Goal: Task Accomplishment & Management: Manage account settings

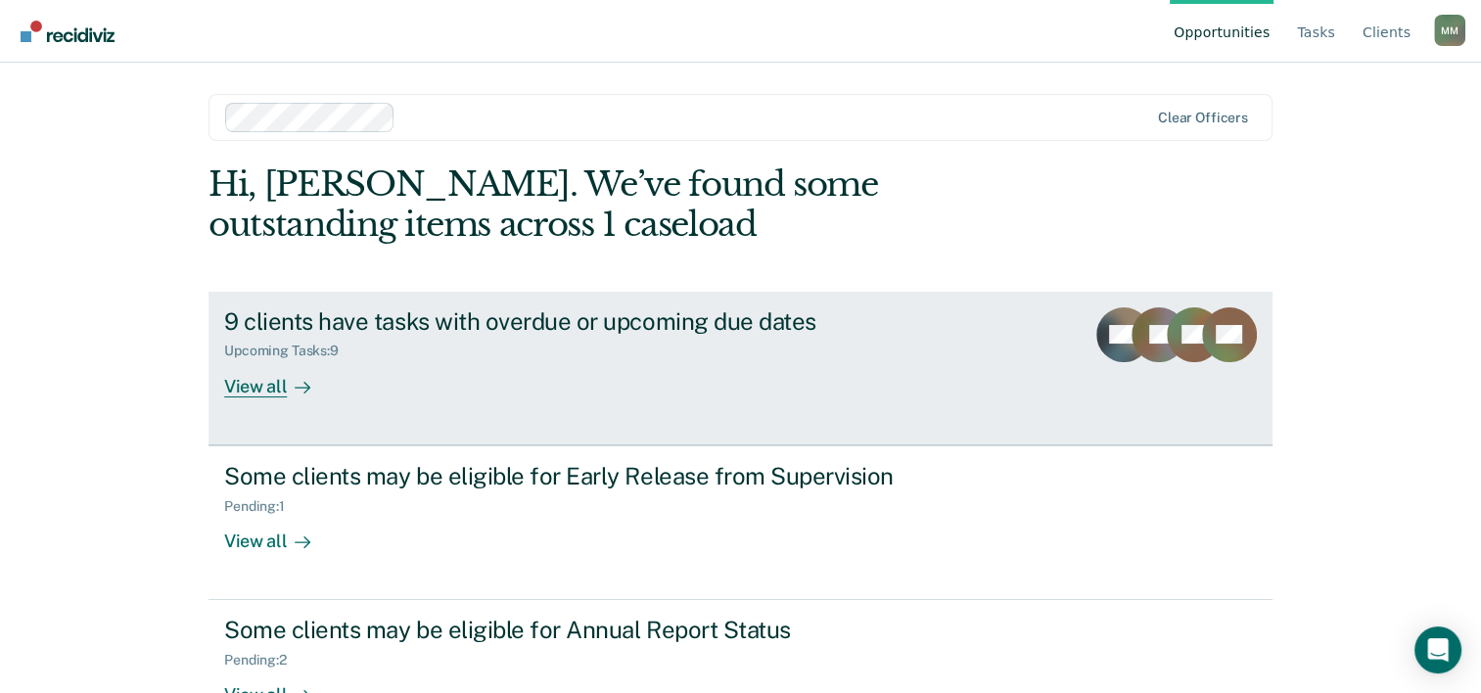
click at [296, 388] on icon at bounding box center [303, 388] width 15 height 0
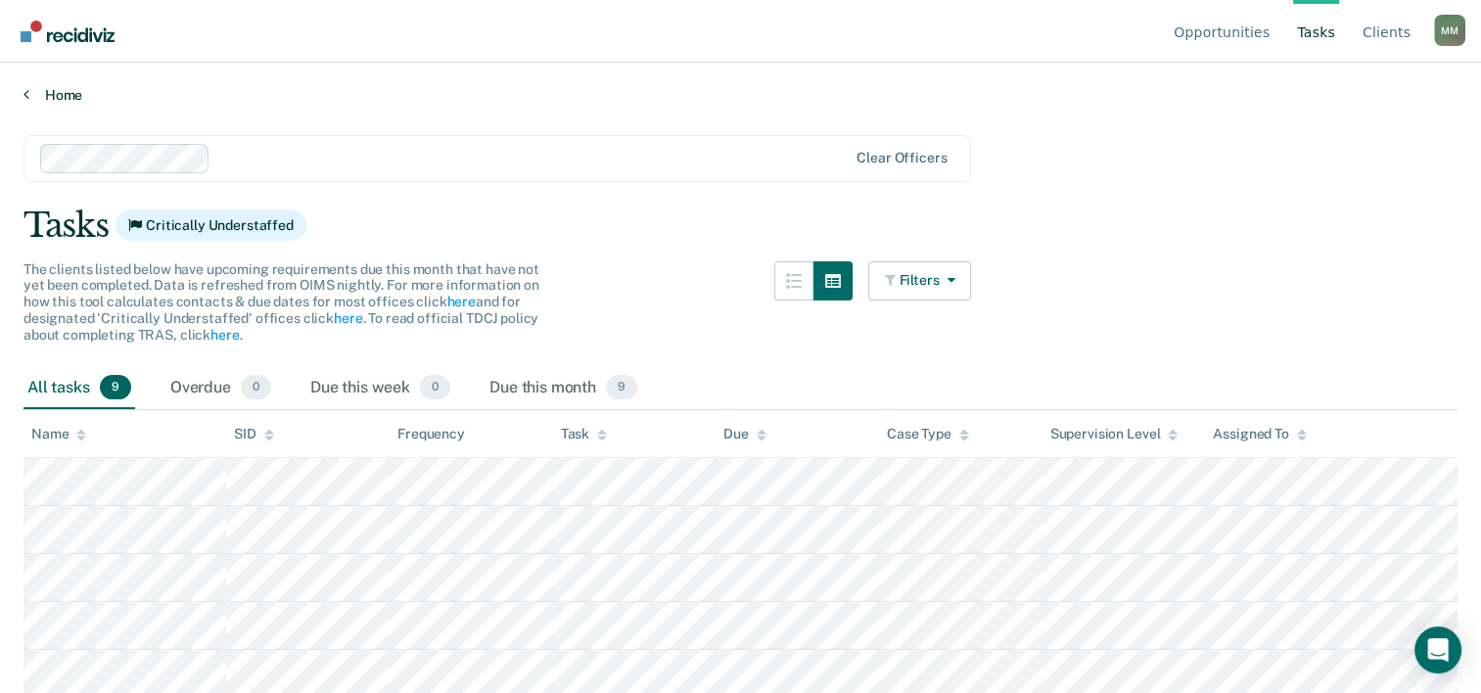
click at [34, 93] on link "Home" at bounding box center [740, 95] width 1434 height 18
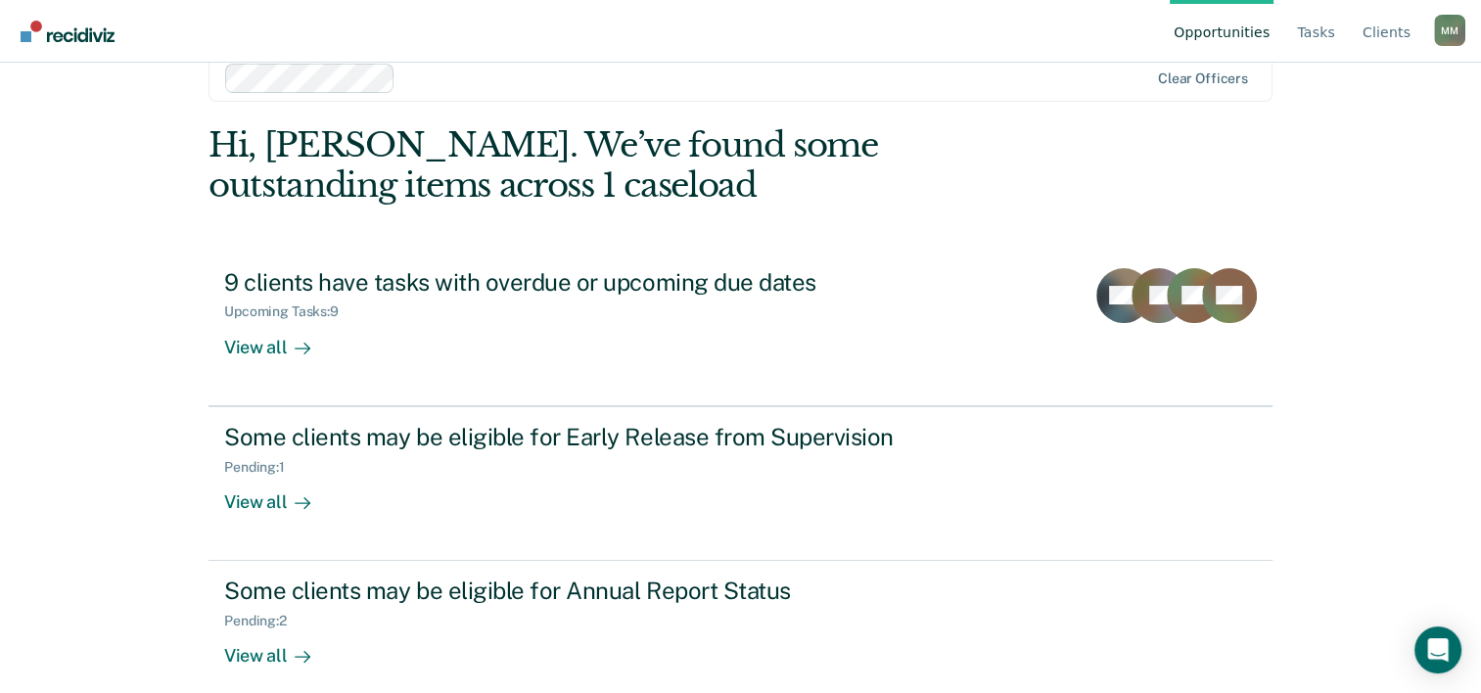
scroll to position [60, 0]
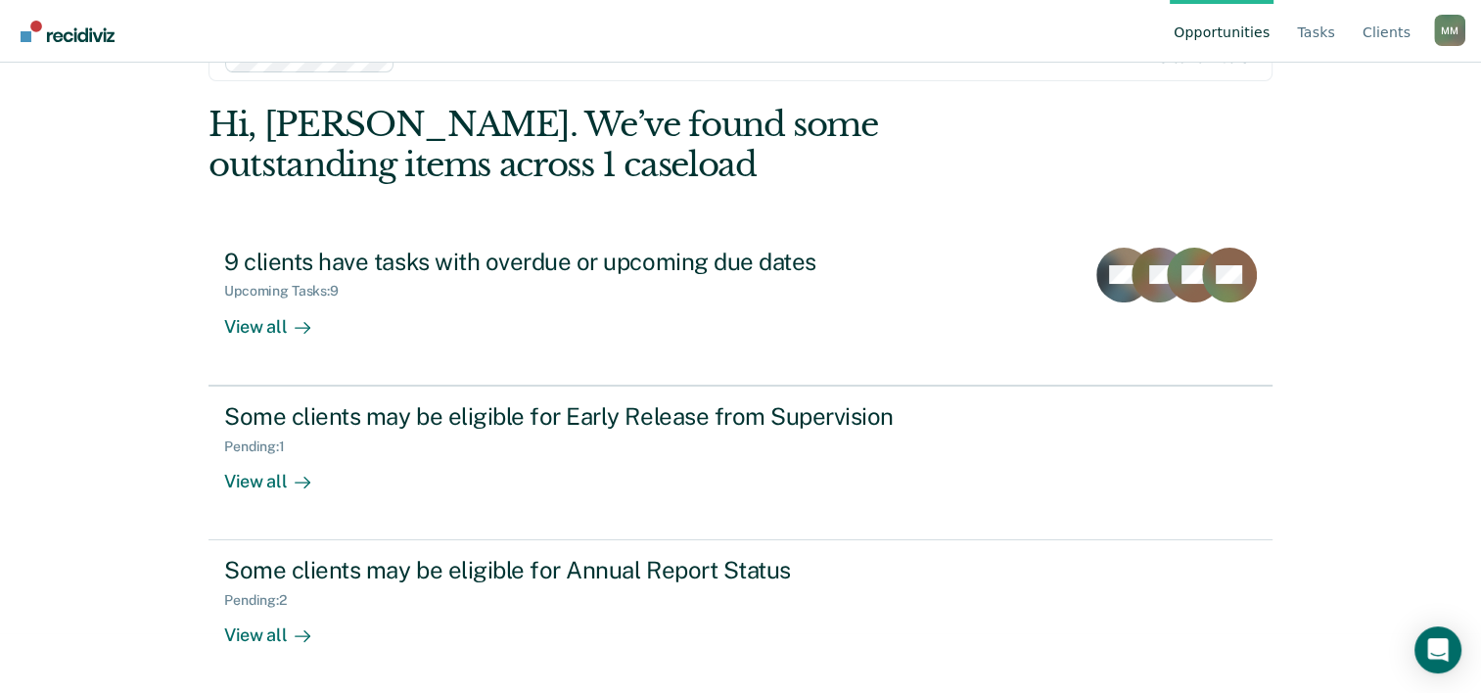
click at [1257, 35] on link "Opportunities" at bounding box center [1222, 31] width 104 height 63
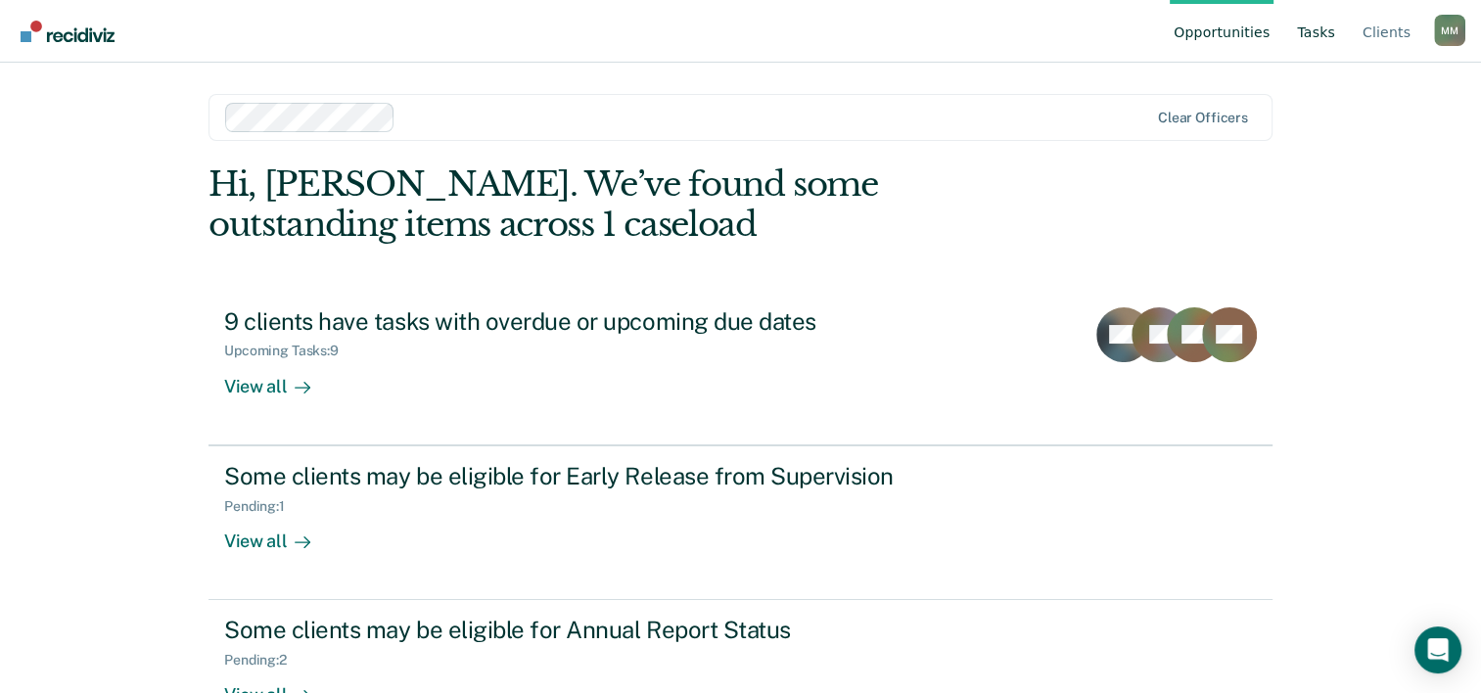
click at [1339, 21] on link "Tasks" at bounding box center [1316, 31] width 46 height 63
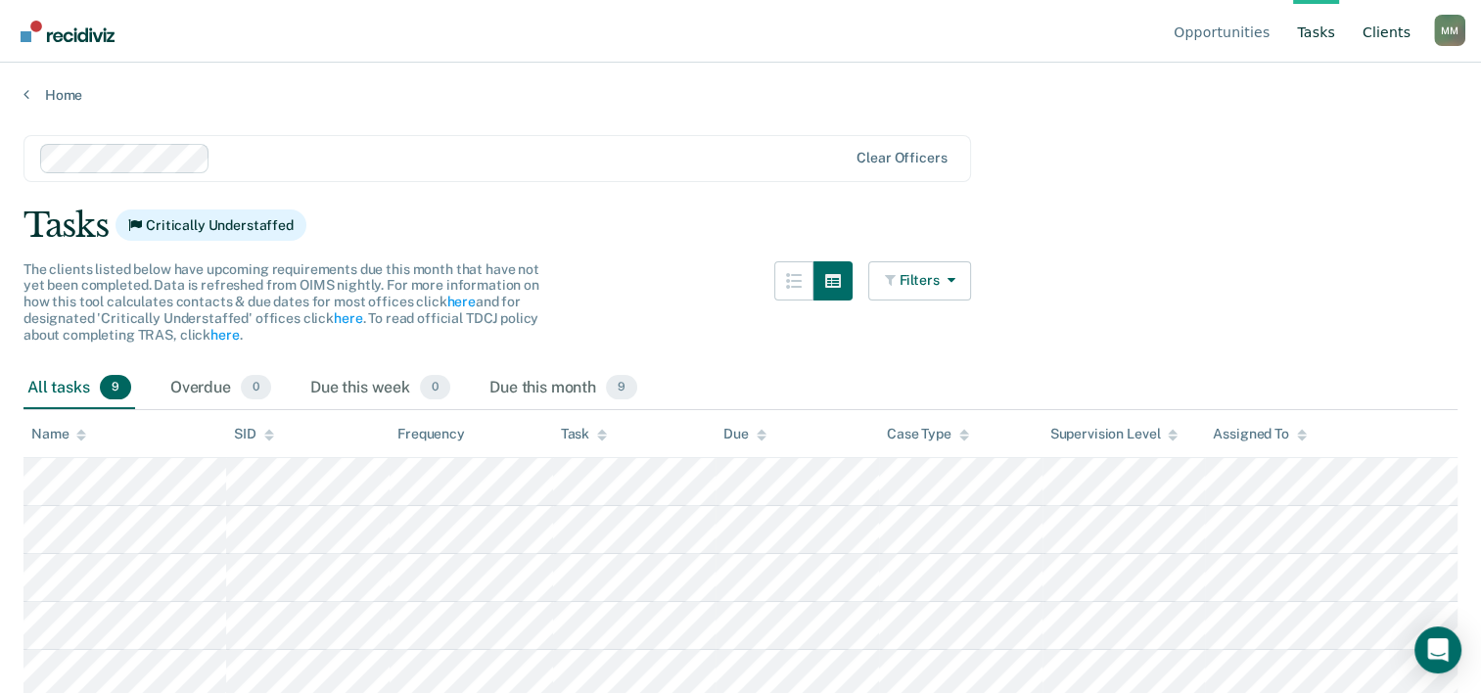
click at [1390, 36] on link "Client s" at bounding box center [1387, 31] width 56 height 63
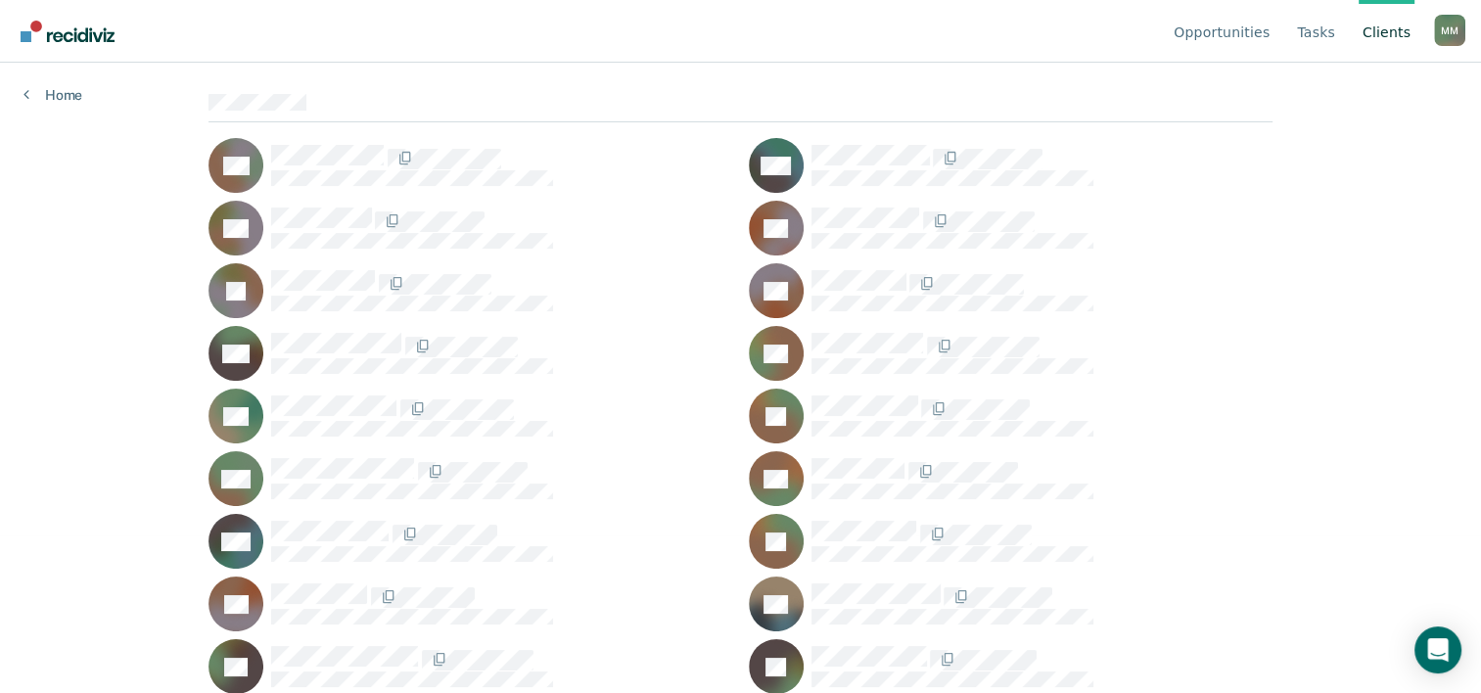
scroll to position [392, 0]
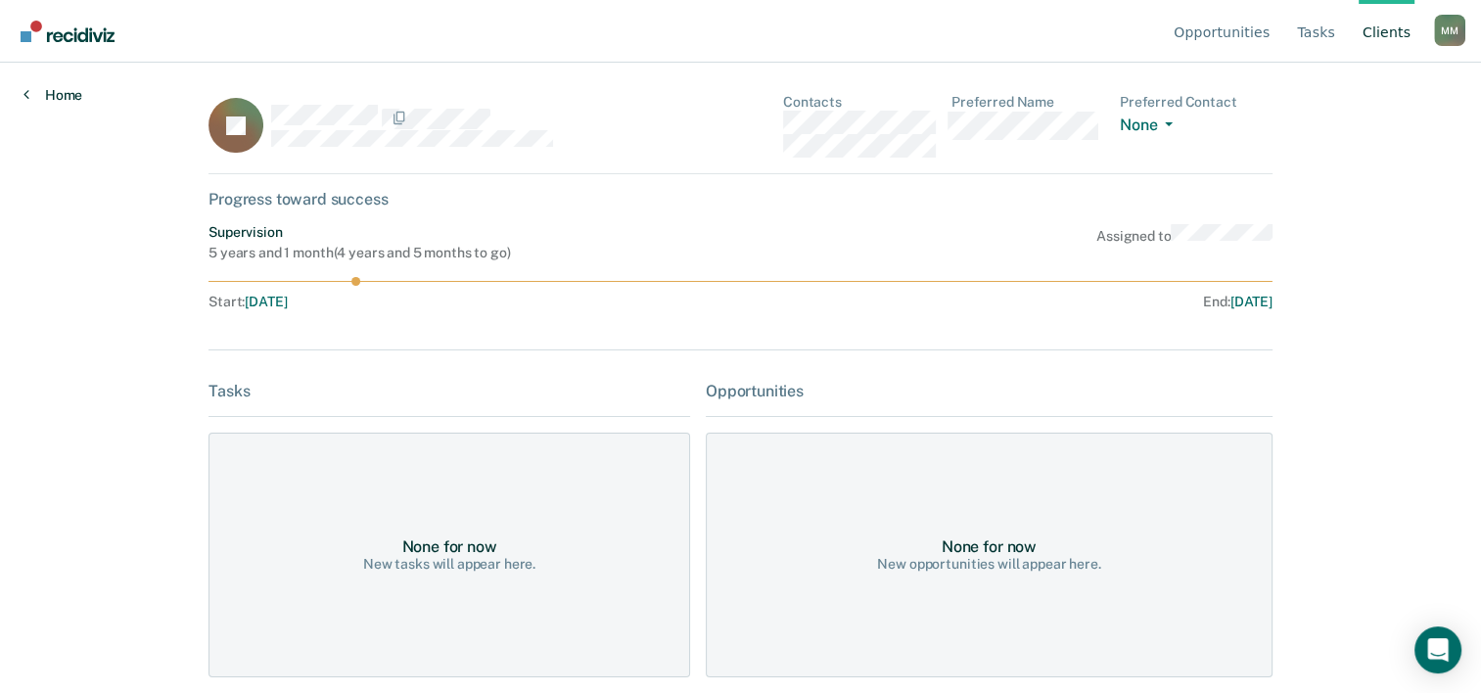
click at [52, 87] on link "Home" at bounding box center [52, 95] width 59 height 18
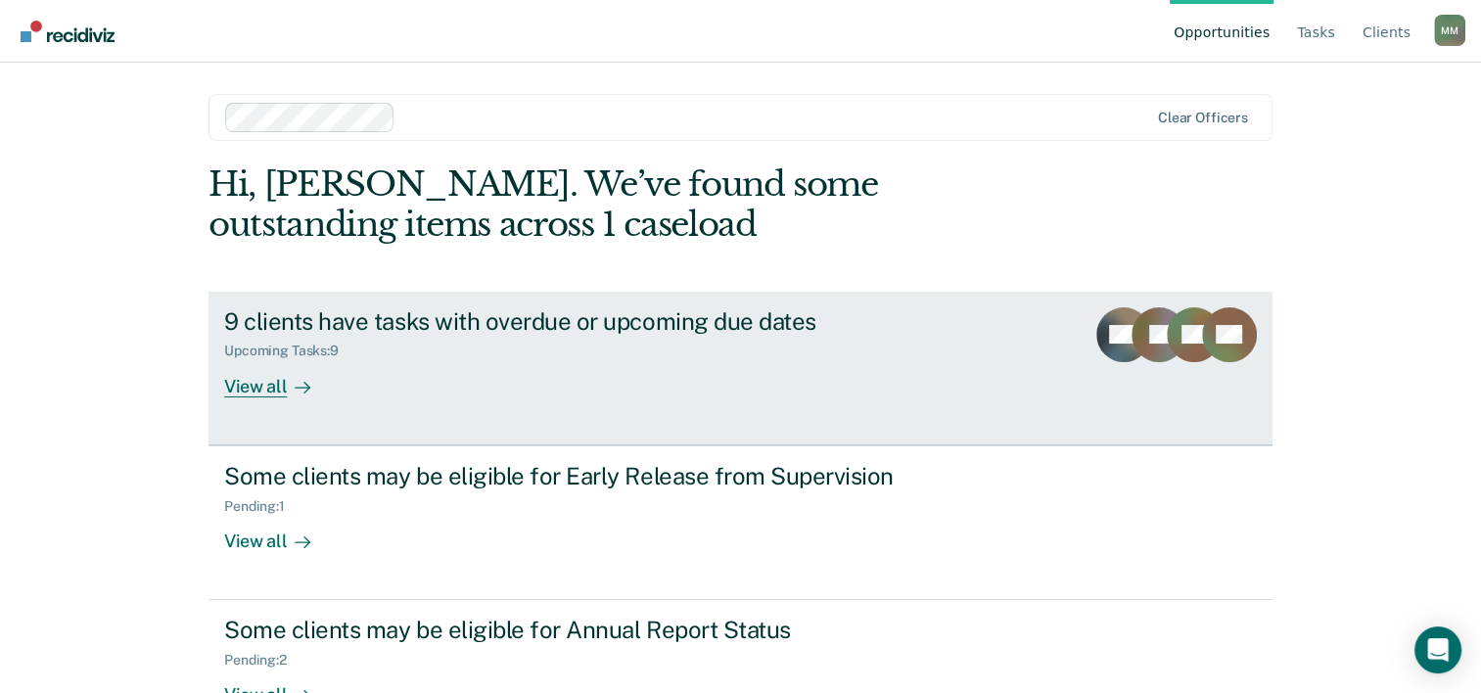
click at [253, 371] on div "View all" at bounding box center [279, 378] width 110 height 38
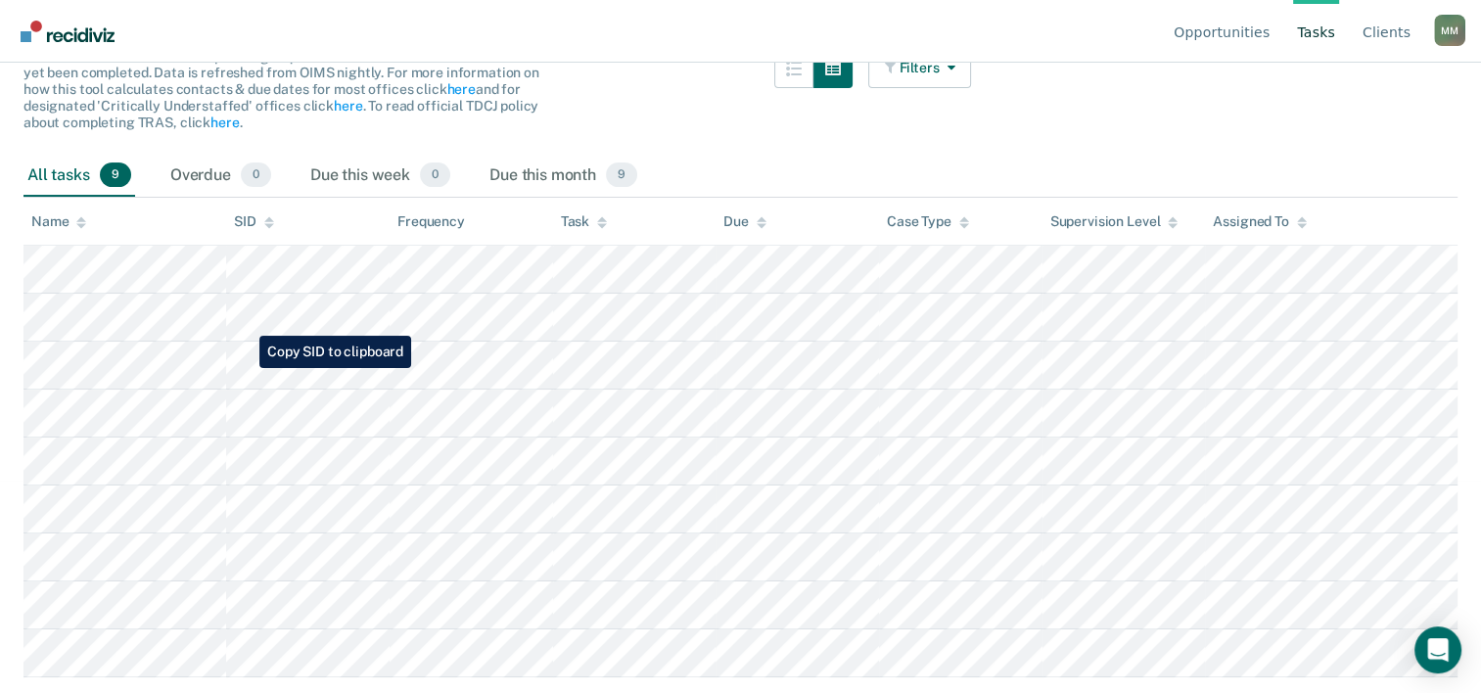
scroll to position [245, 0]
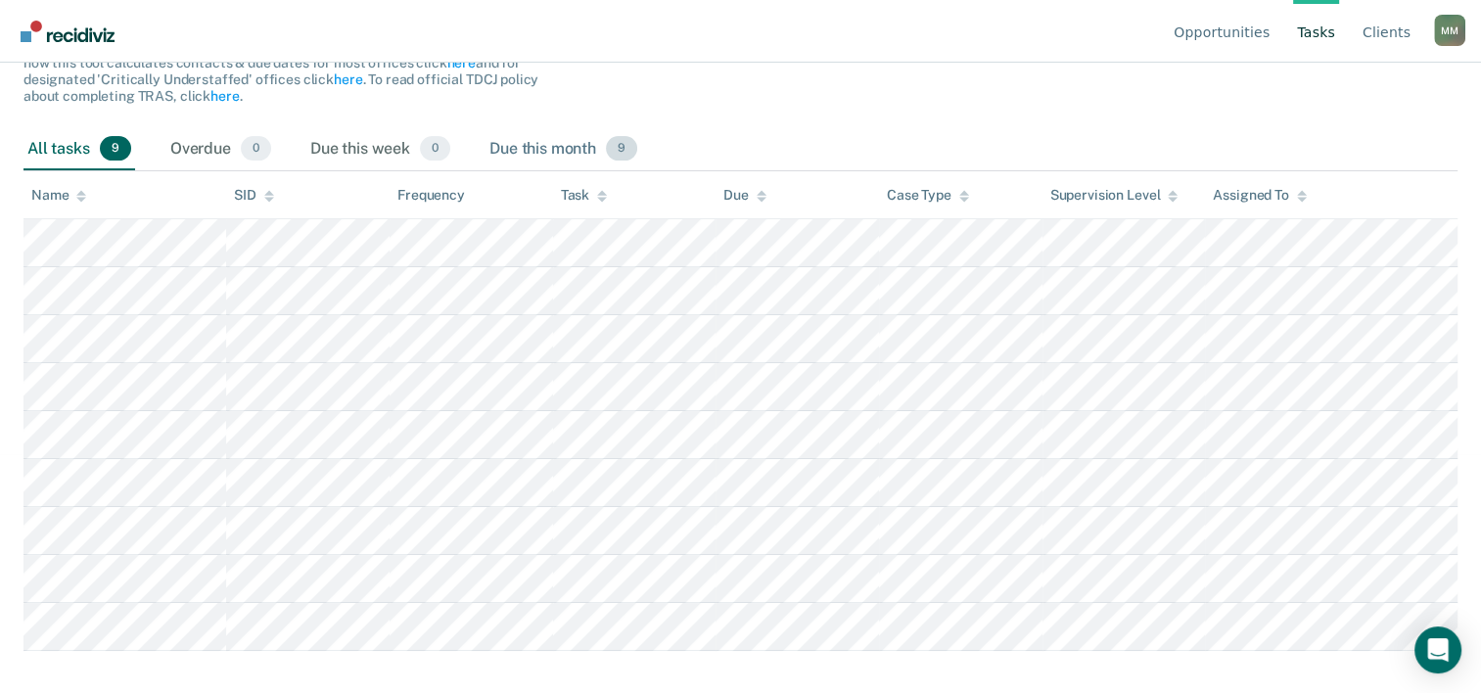
click at [521, 154] on div "Due this month 9" at bounding box center [564, 149] width 156 height 43
click at [66, 146] on div "All tasks 9" at bounding box center [79, 149] width 112 height 43
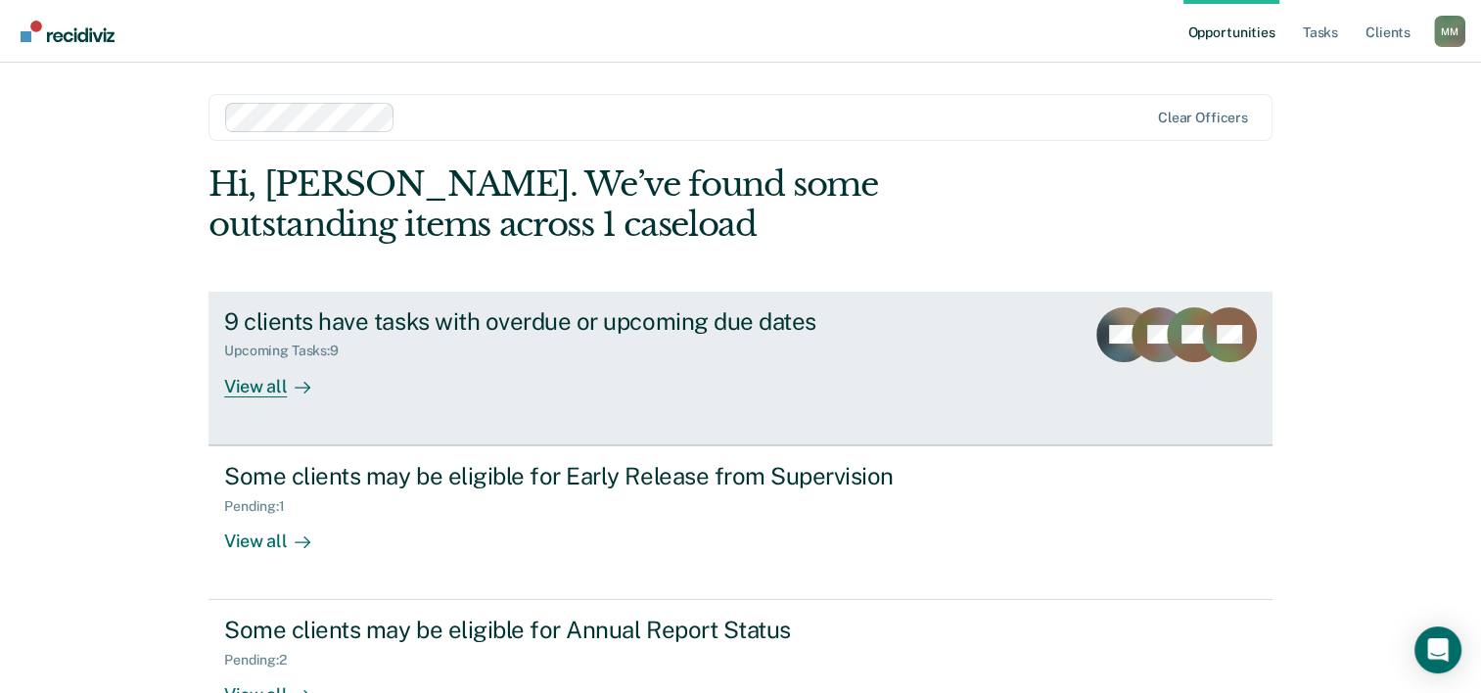
click at [403, 379] on div "9 clients have tasks with overdue or upcoming due dates Upcoming Tasks : 9 View…" at bounding box center [591, 352] width 734 height 90
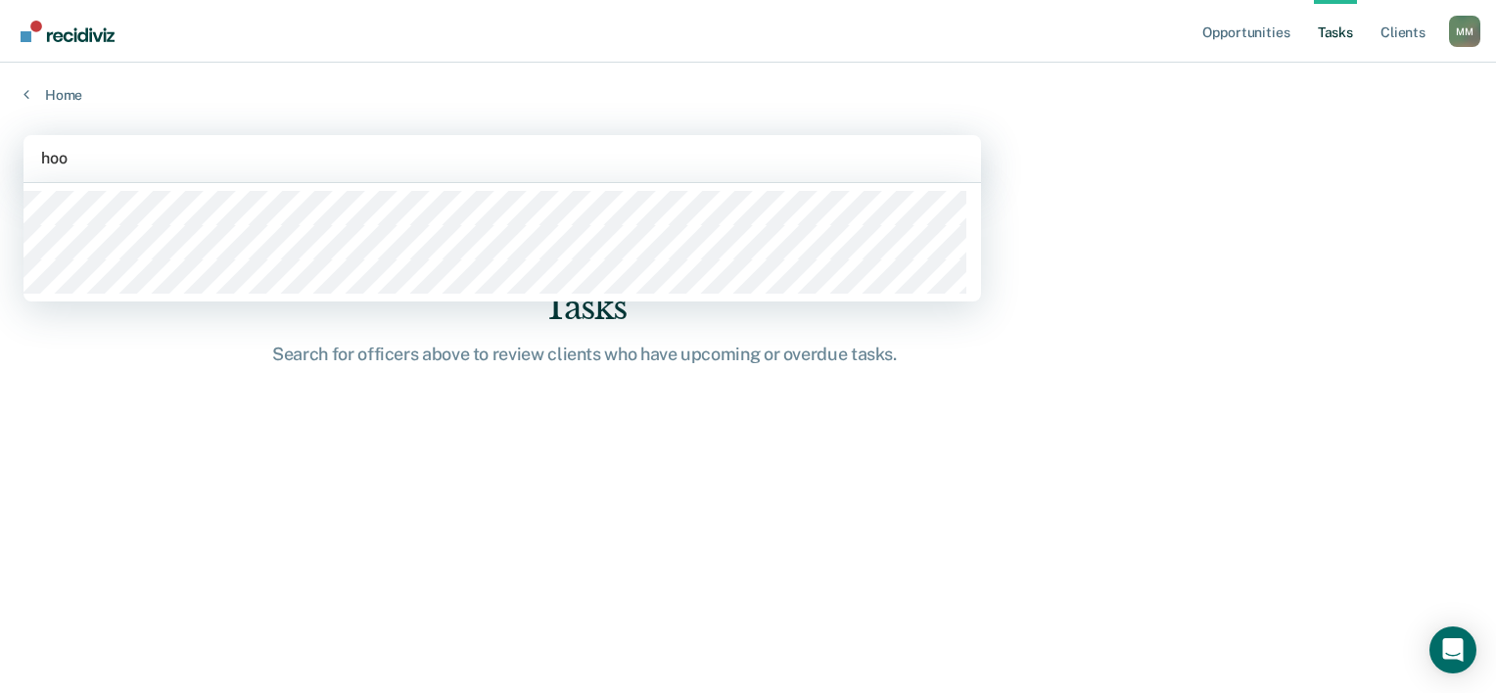
type input "hoop"
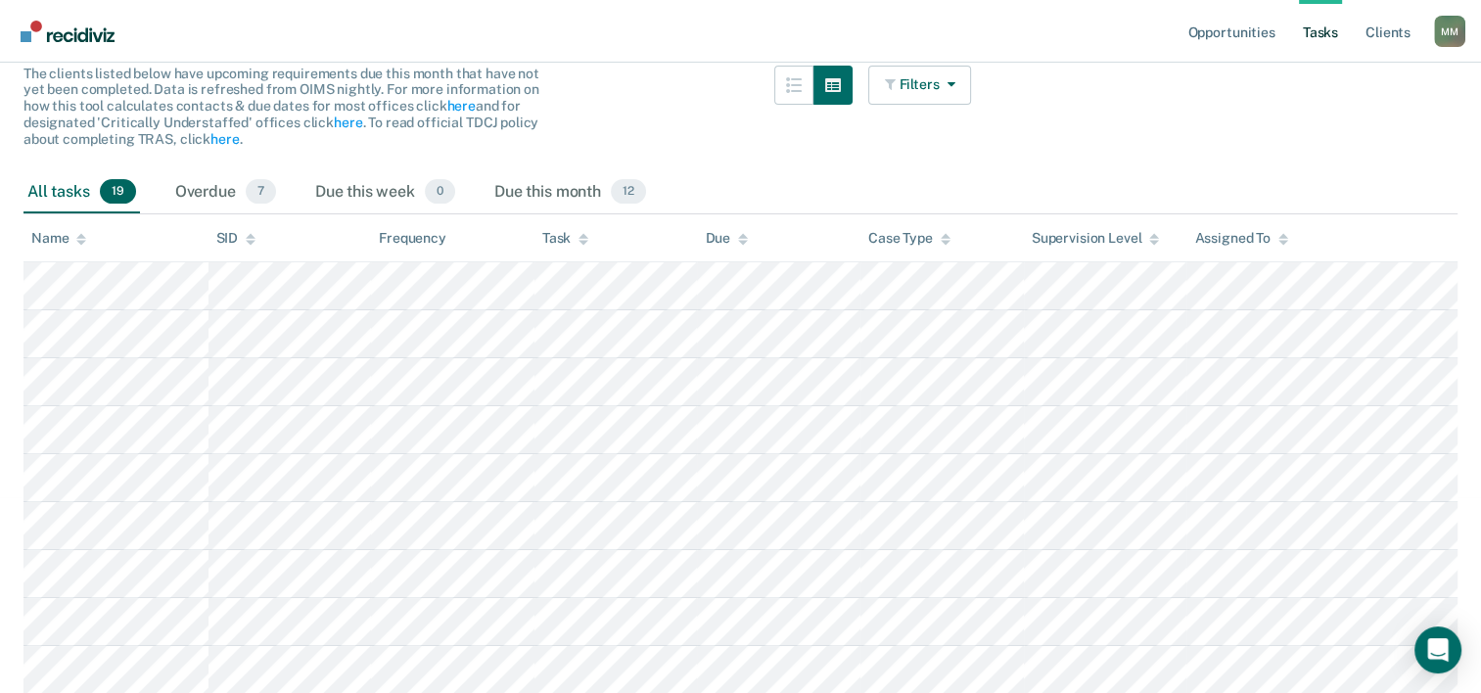
scroll to position [294, 0]
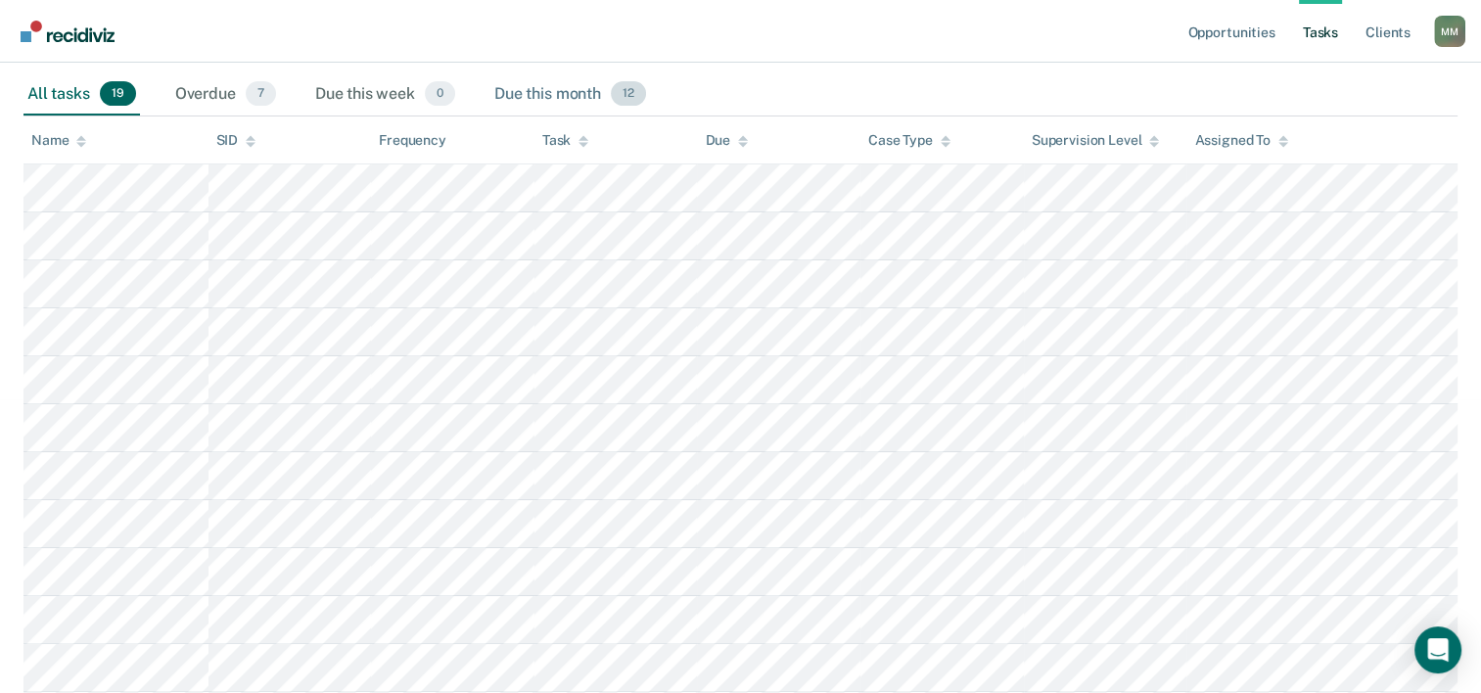
click at [574, 92] on div "Due this month 12" at bounding box center [570, 94] width 160 height 43
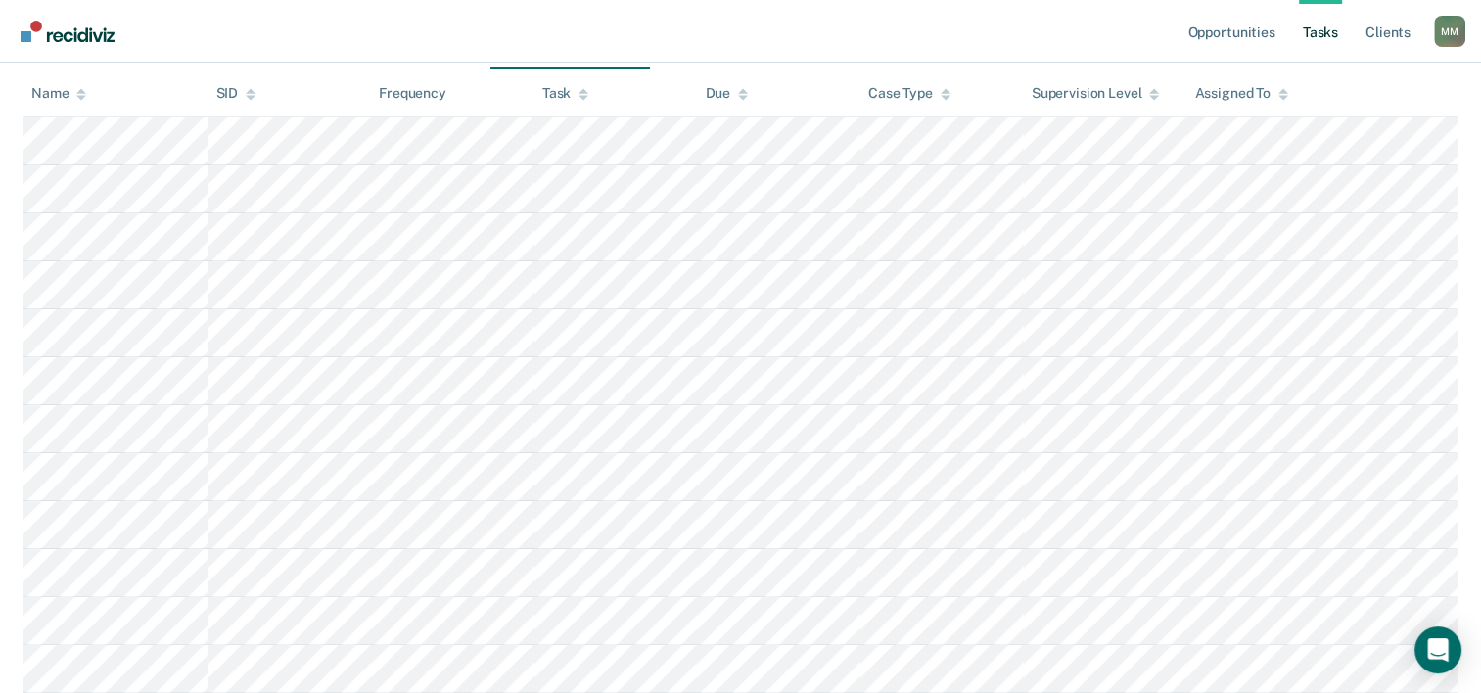
scroll to position [379, 0]
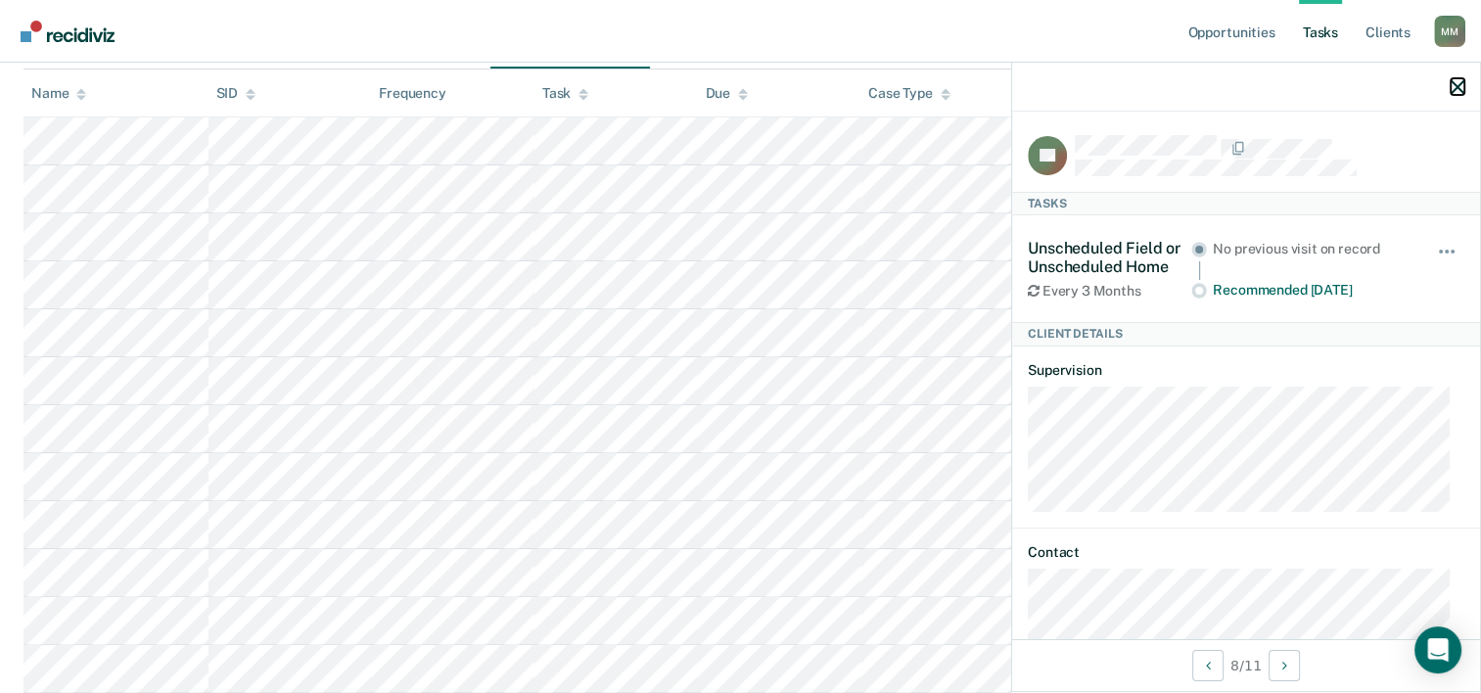
click at [1453, 91] on icon "button" at bounding box center [1458, 87] width 14 height 14
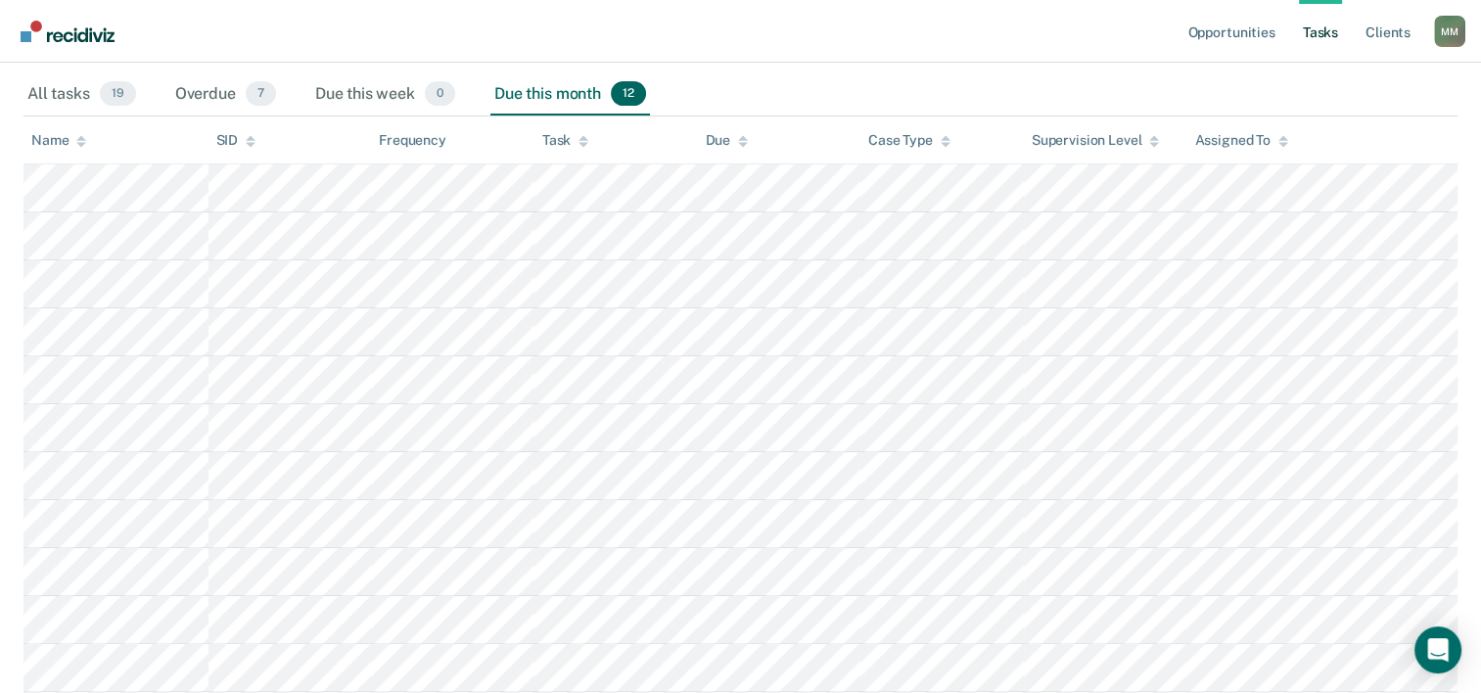
scroll to position [183, 0]
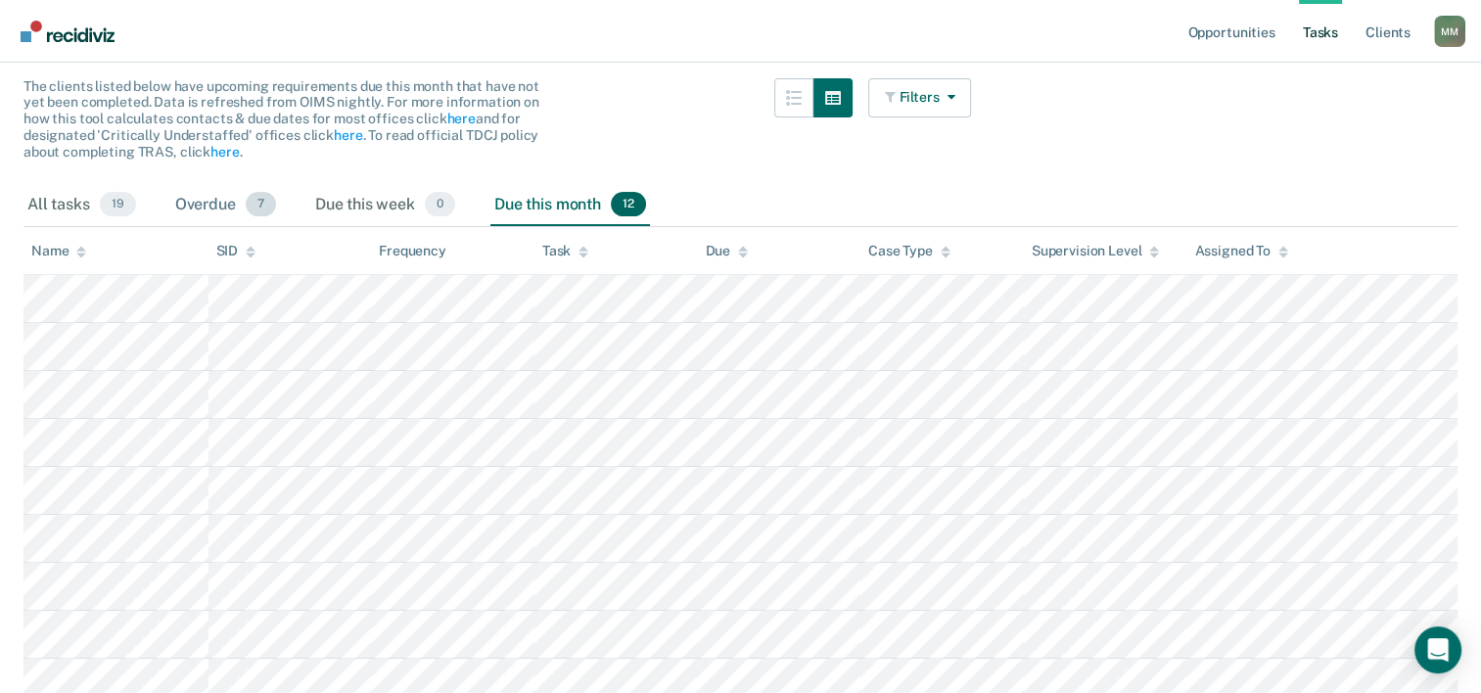
click at [244, 209] on div "Overdue 7" at bounding box center [225, 205] width 109 height 43
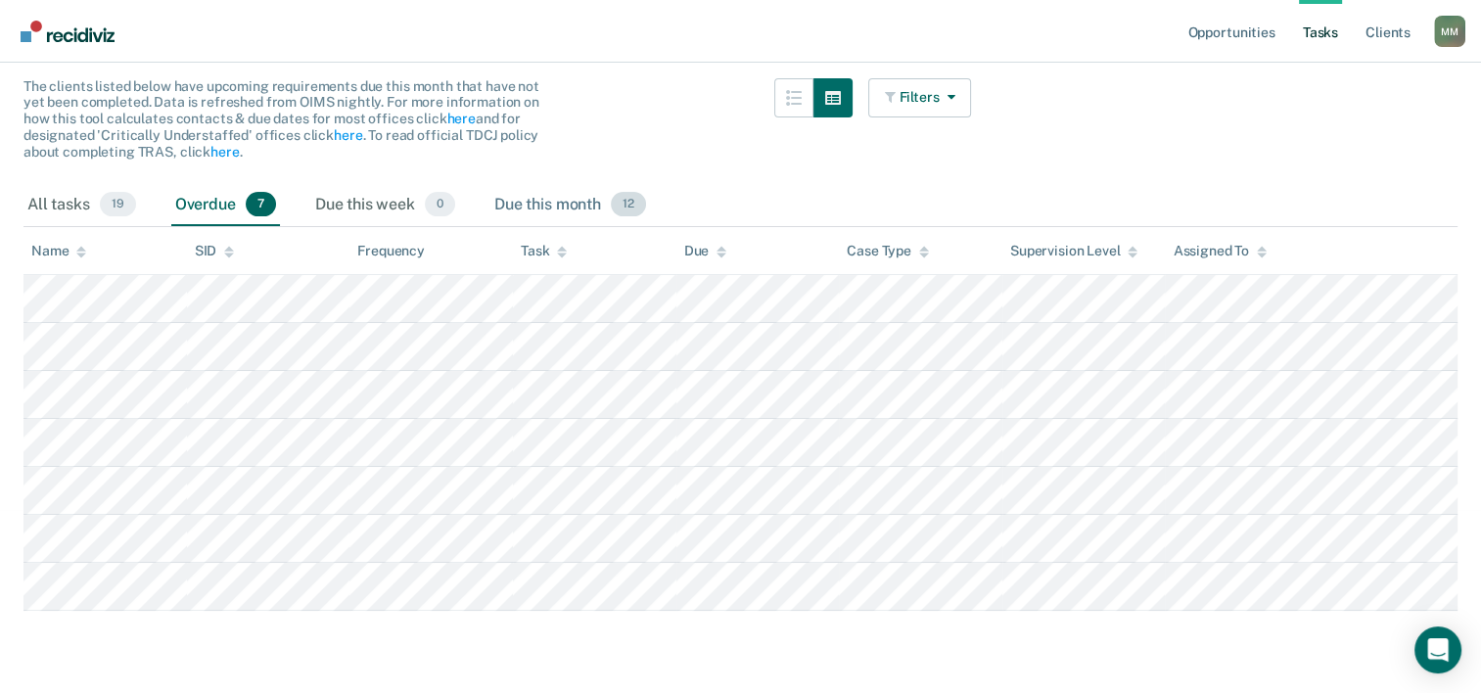
click at [575, 205] on div "Due this month 12" at bounding box center [570, 205] width 160 height 43
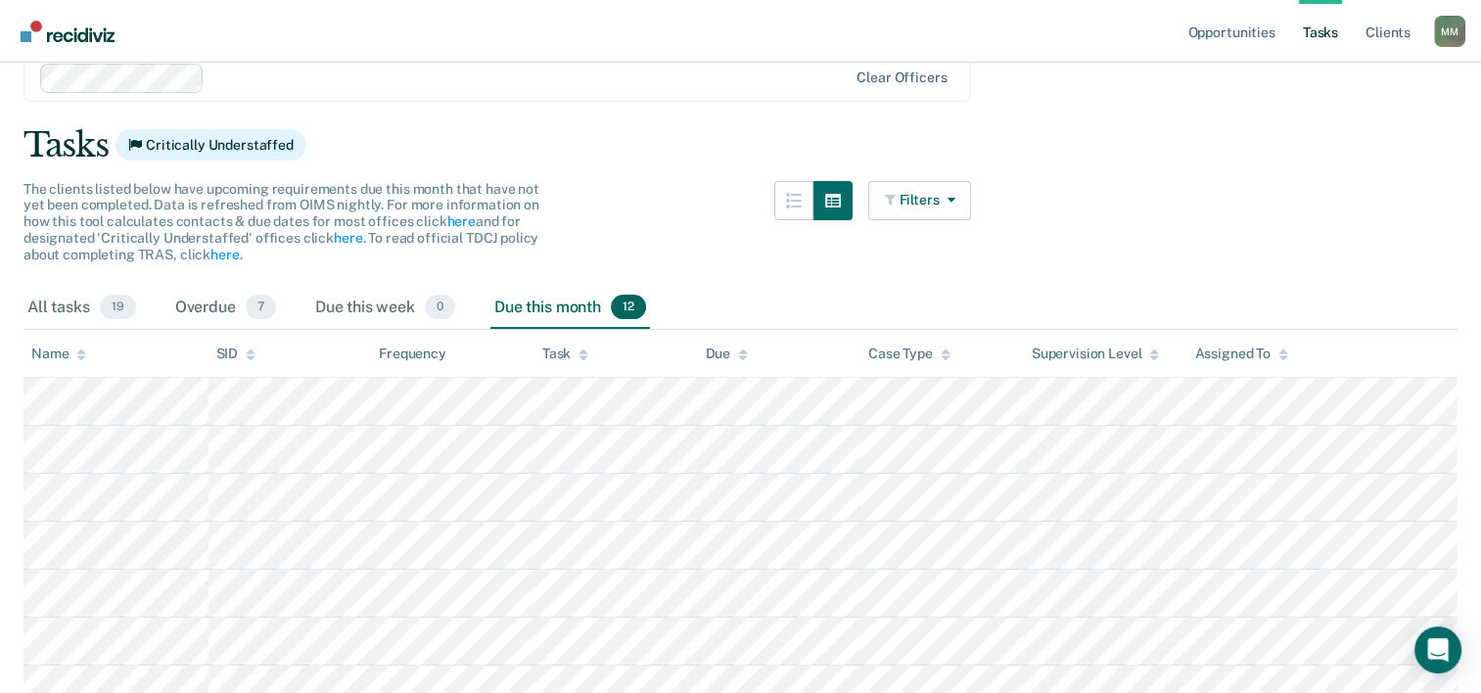
scroll to position [0, 0]
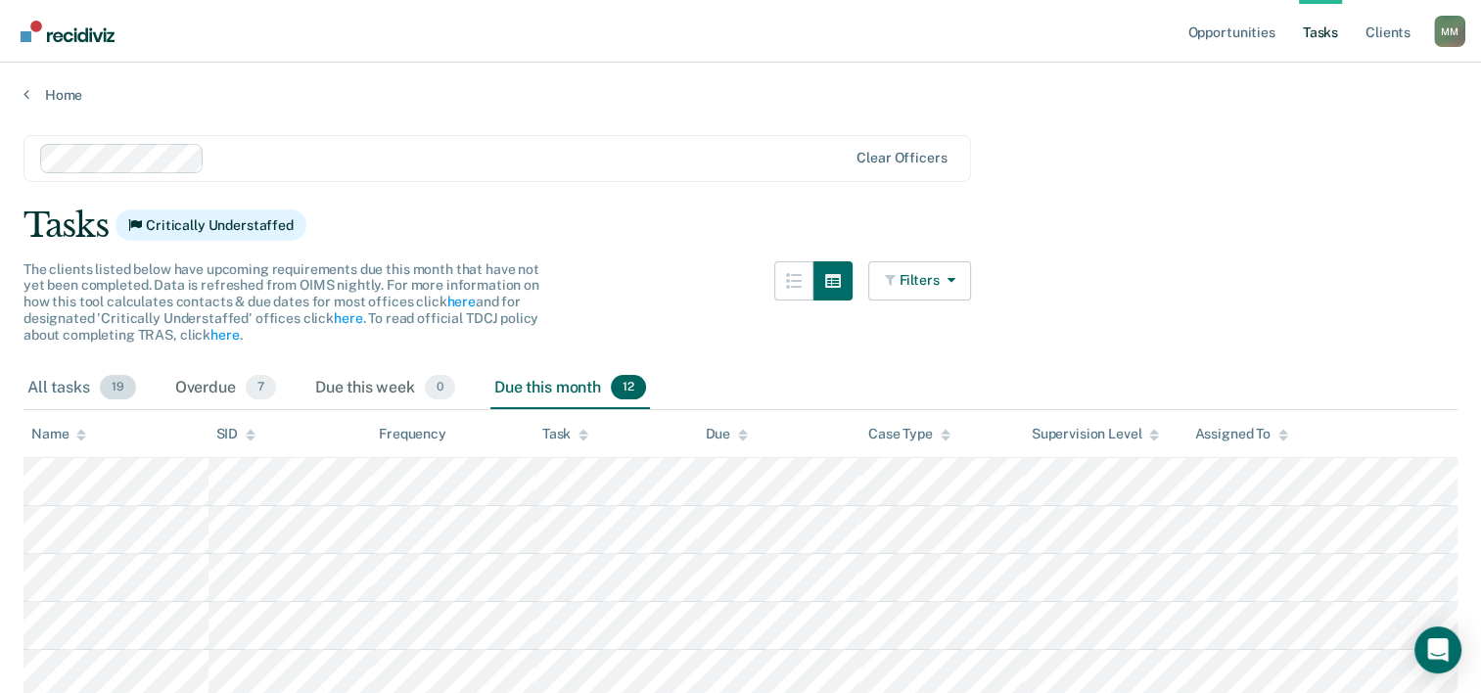
click at [125, 388] on span "19" at bounding box center [118, 387] width 36 height 25
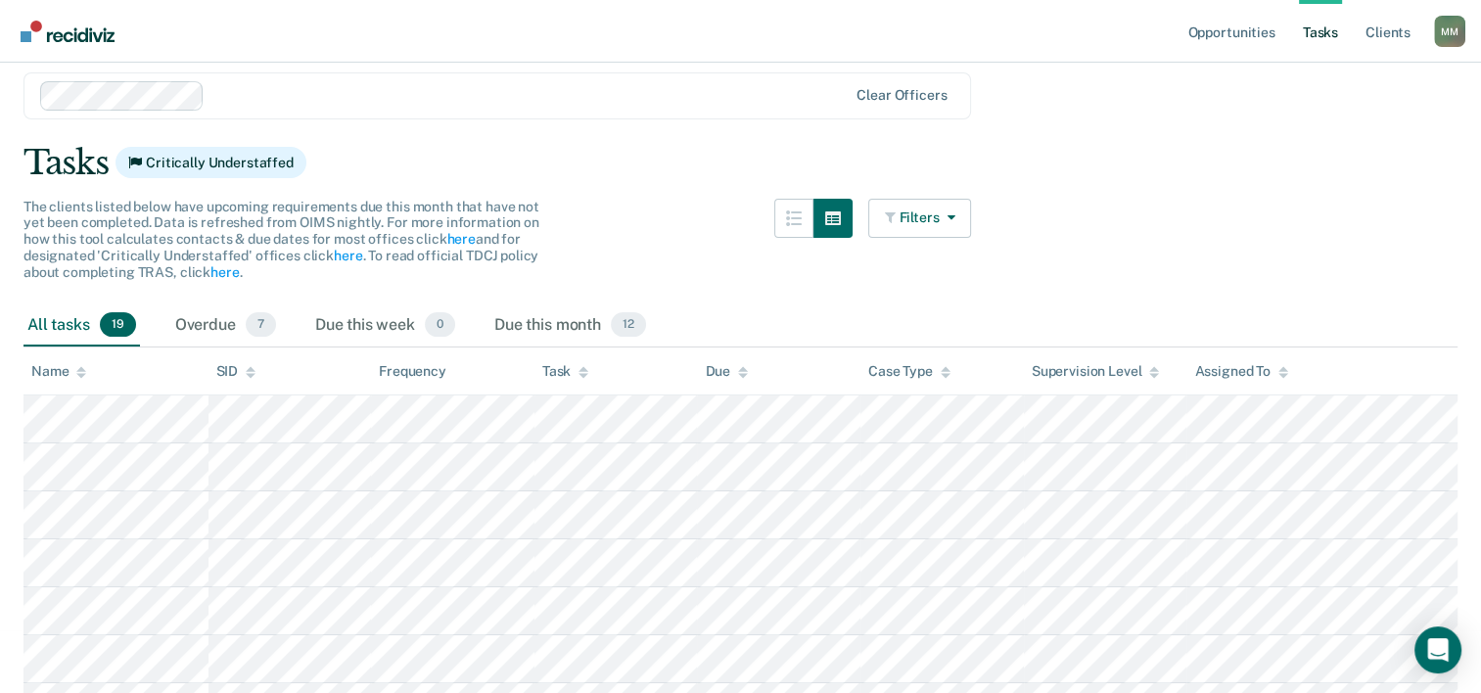
scroll to position [29, 0]
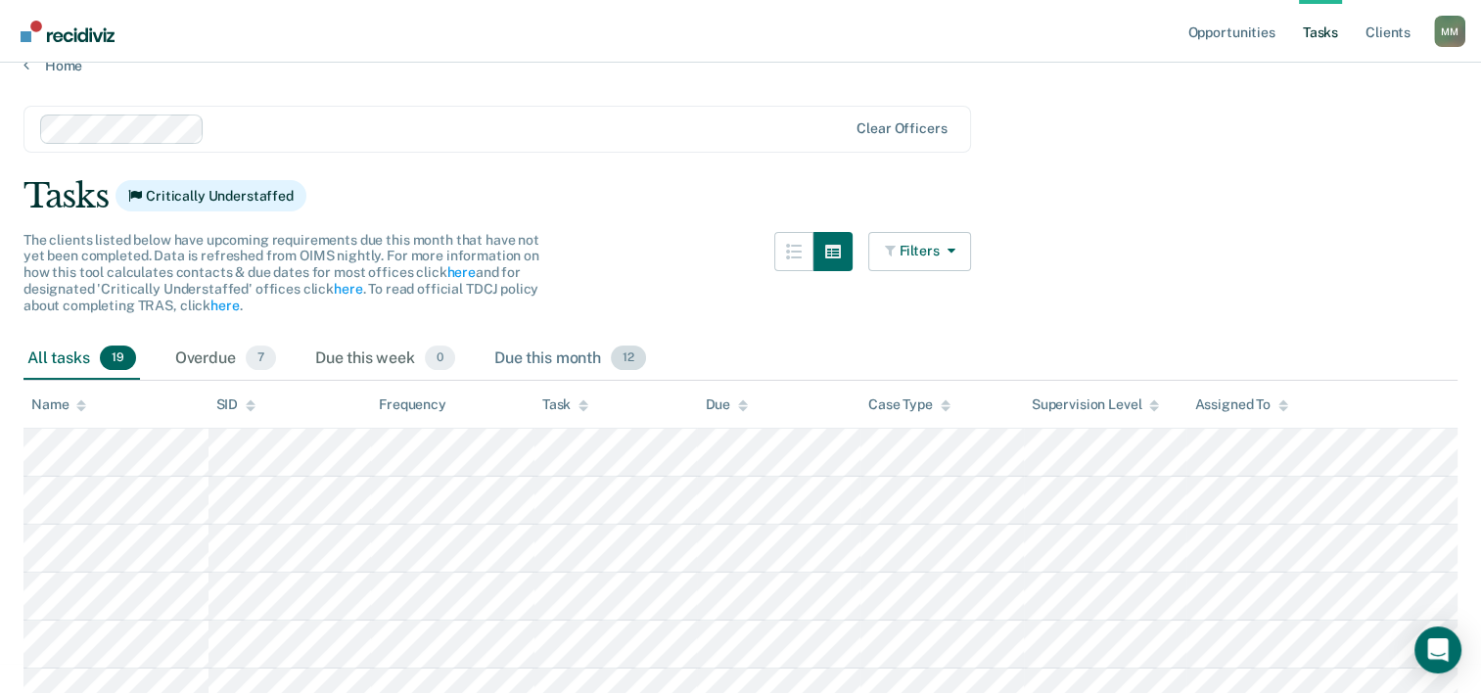
click at [556, 348] on div "Due this month 12" at bounding box center [570, 359] width 160 height 43
click at [380, 368] on div "Due this week 0" at bounding box center [385, 359] width 148 height 43
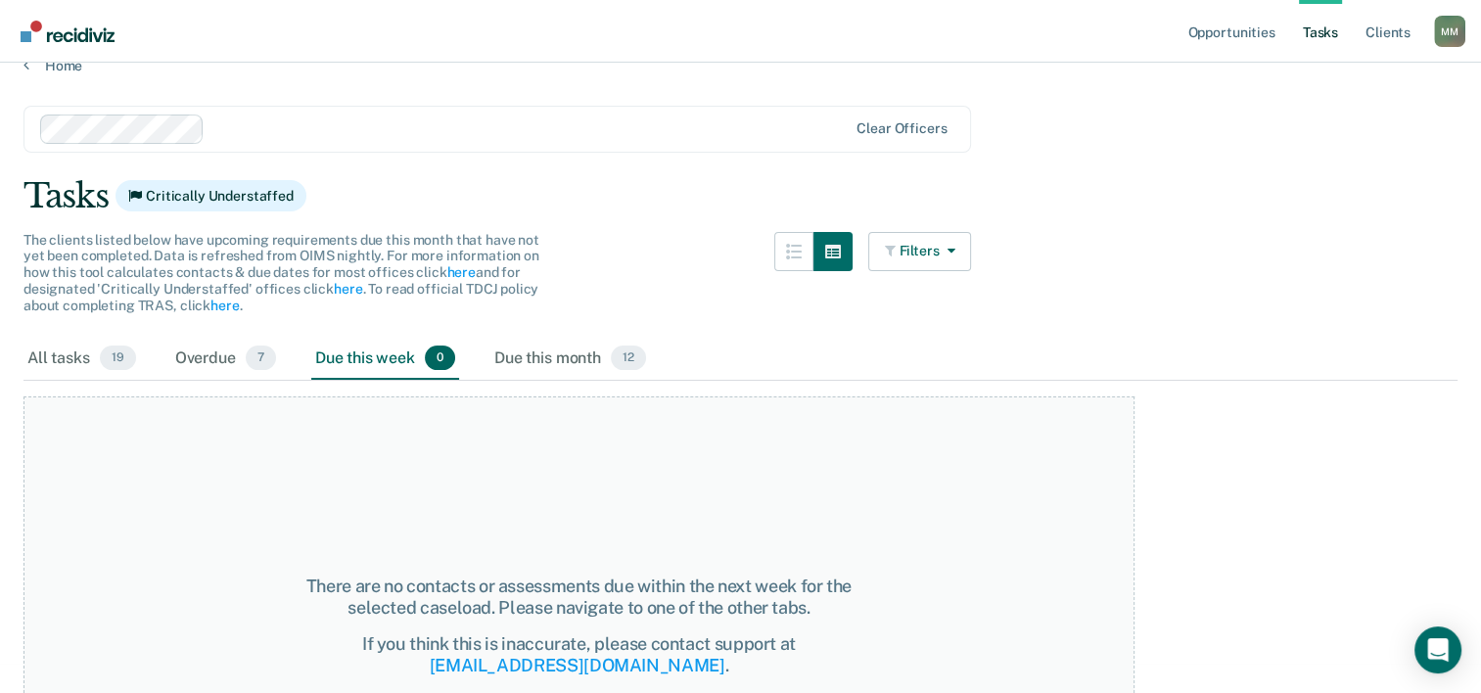
click at [307, 367] on div "All tasks 19 Overdue 7 Due this week 0 Due this month 12" at bounding box center [740, 359] width 1434 height 43
click at [201, 357] on div "Overdue 7" at bounding box center [225, 359] width 109 height 43
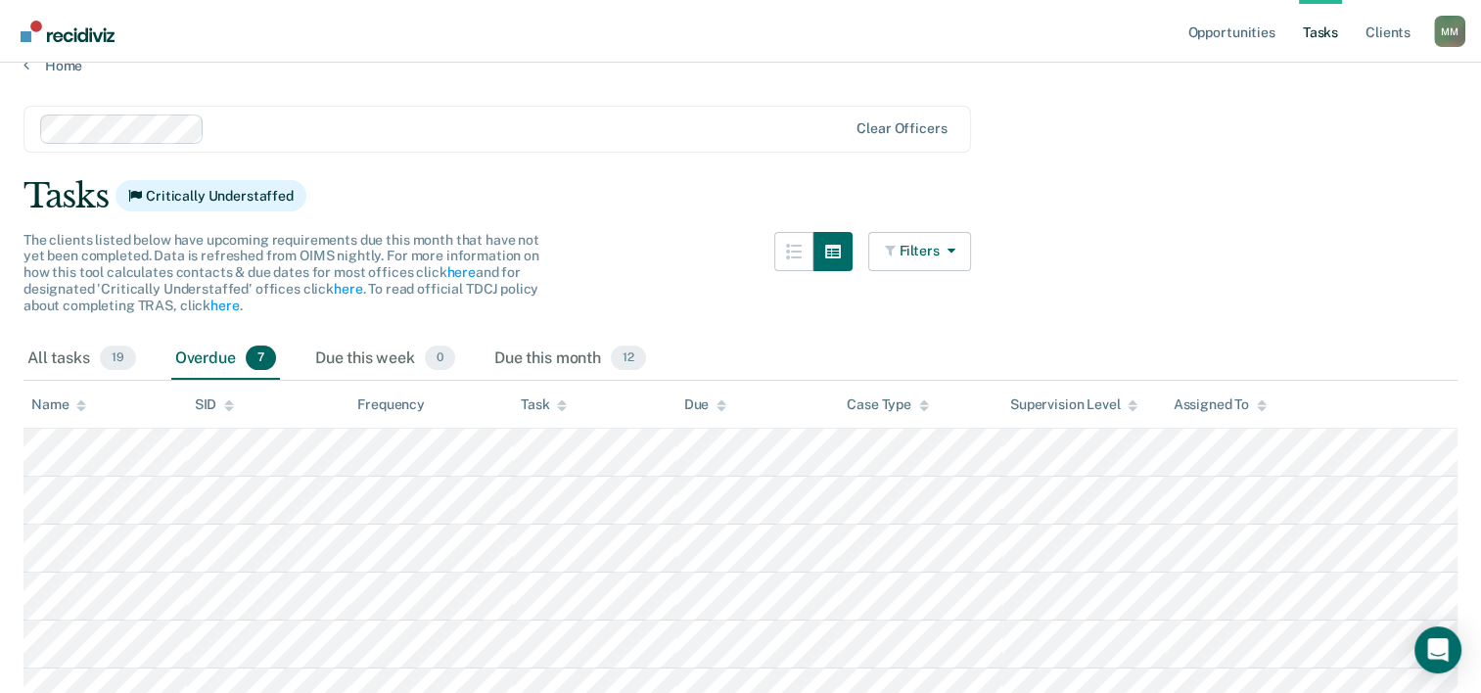
scroll to position [262, 0]
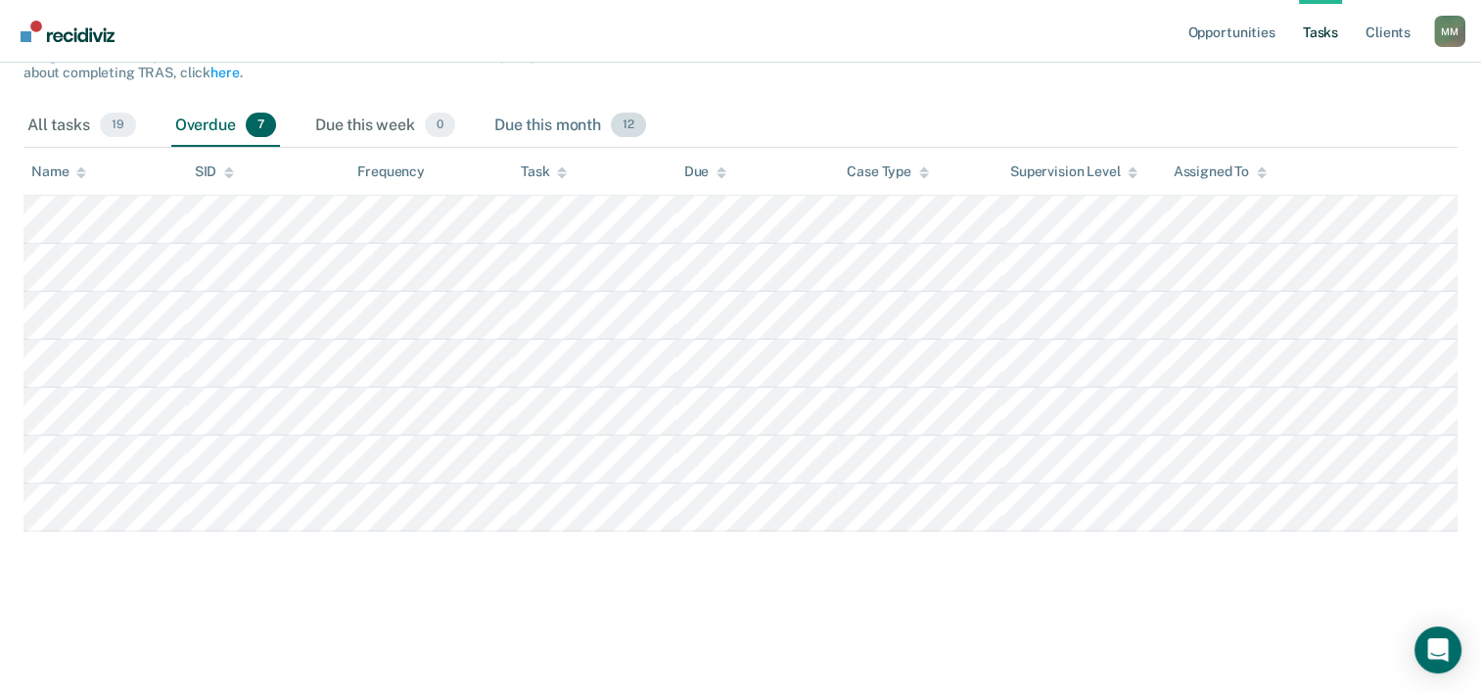
click at [525, 125] on div "Due this month 12" at bounding box center [570, 126] width 160 height 43
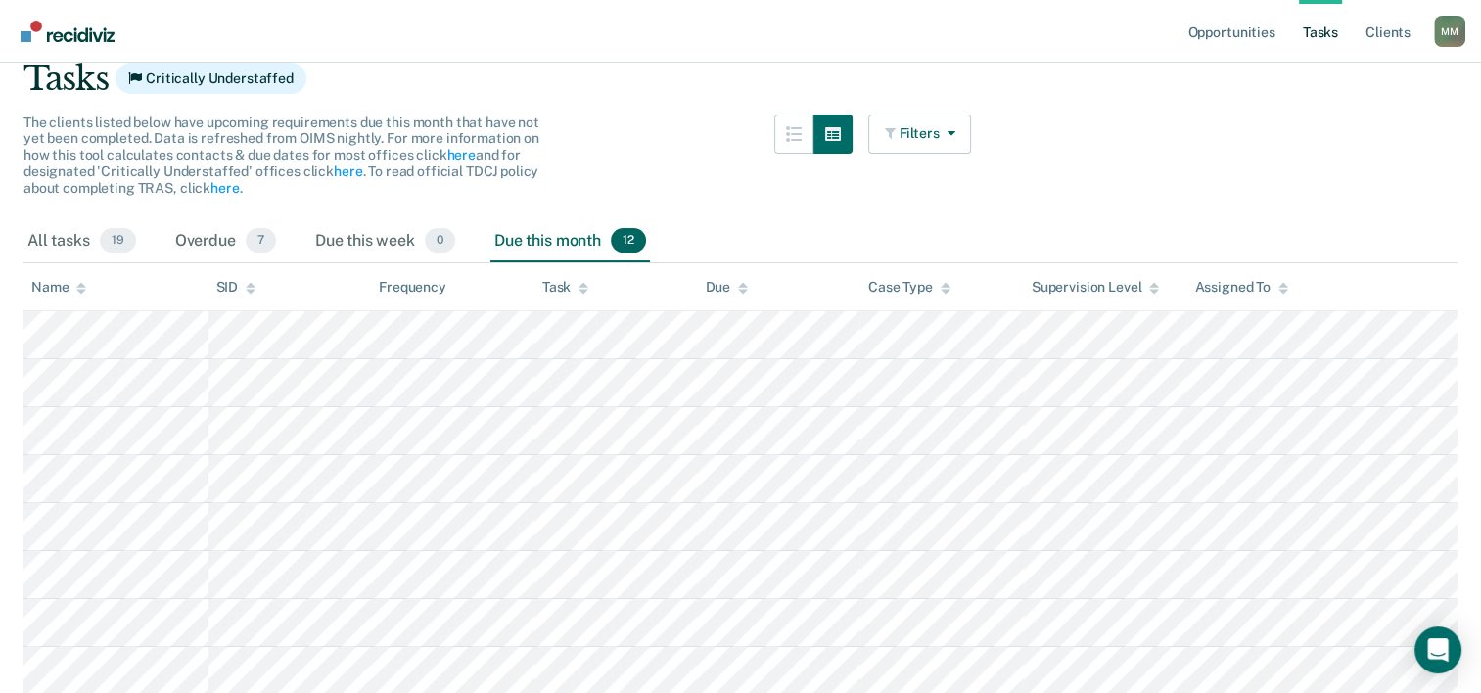
scroll to position [0, 0]
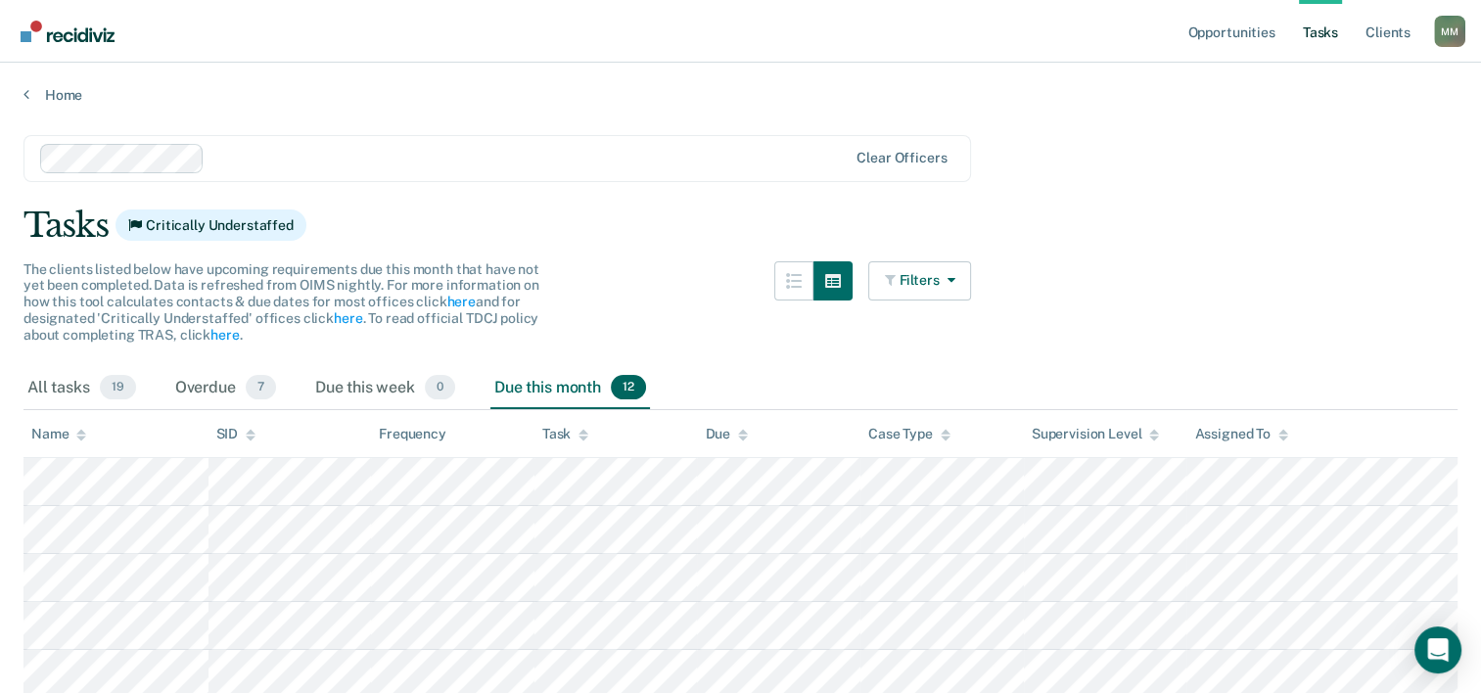
click at [16, 87] on div "Home" at bounding box center [740, 83] width 1481 height 41
click at [23, 93] on icon at bounding box center [26, 94] width 6 height 16
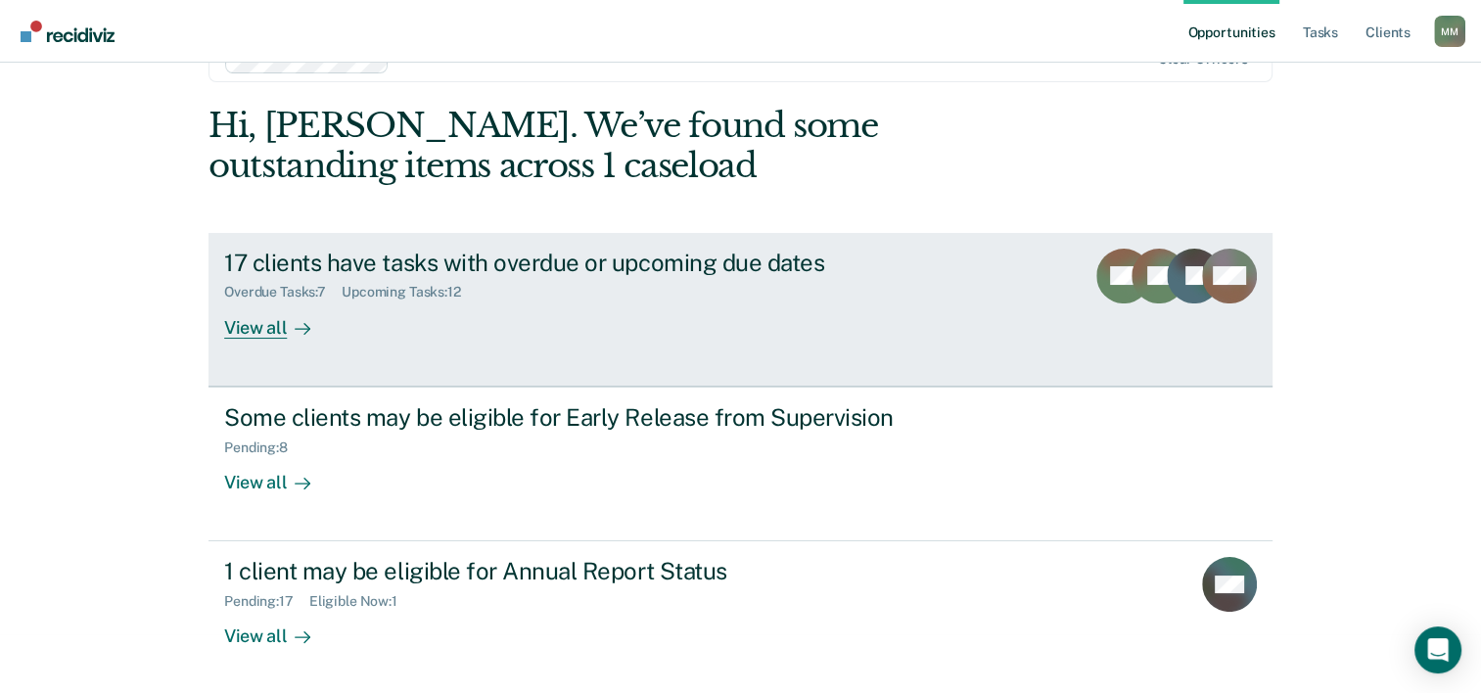
scroll to position [60, 0]
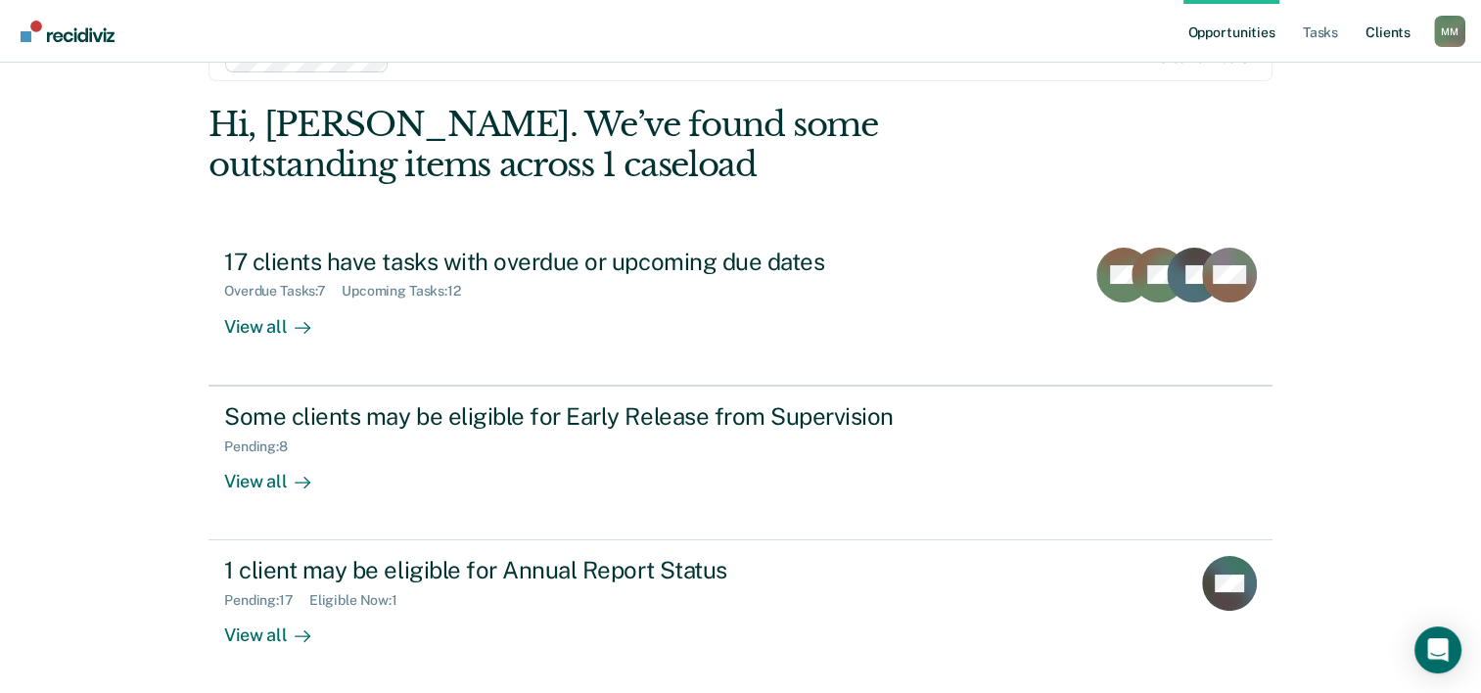
click at [1379, 39] on link "Client s" at bounding box center [1388, 31] width 53 height 63
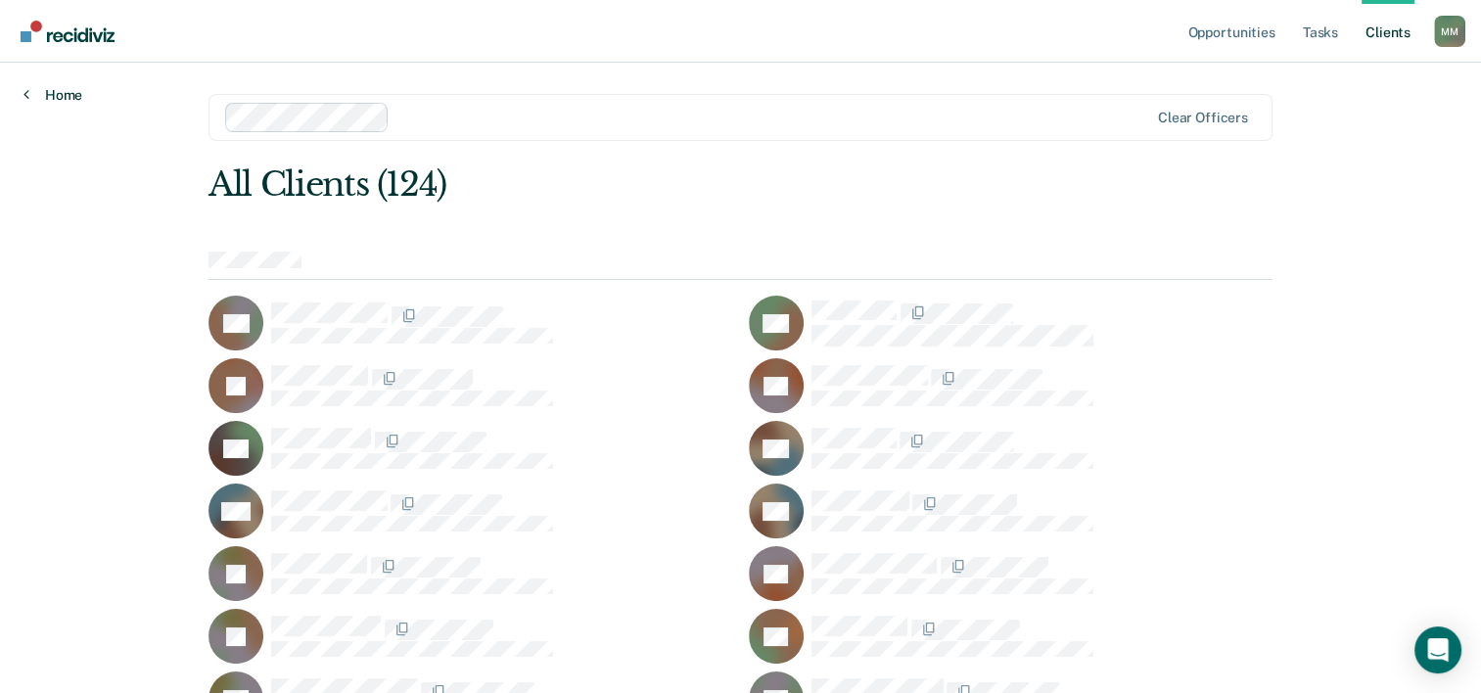
click at [28, 98] on link "Home" at bounding box center [52, 95] width 59 height 18
